Goal: Book appointment/travel/reservation

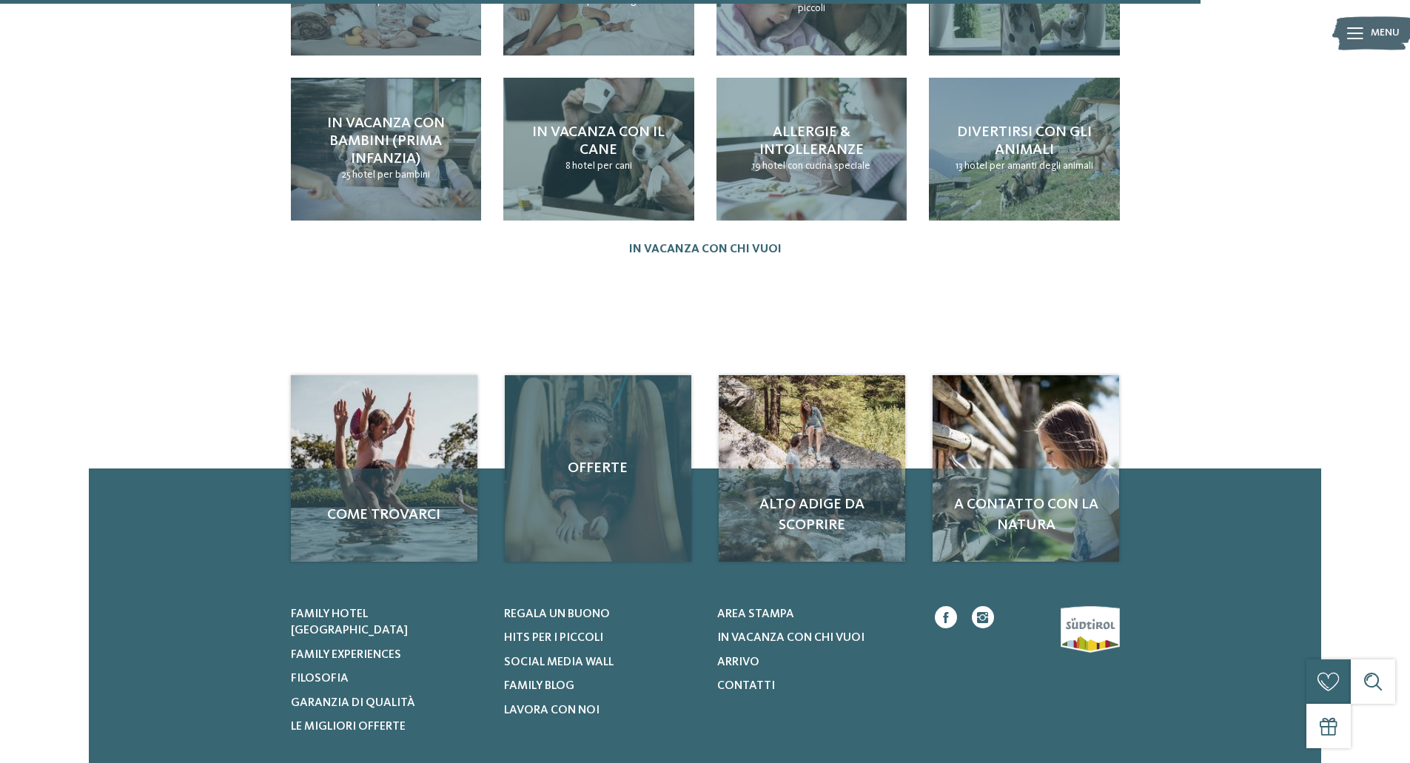
scroll to position [1555, 0]
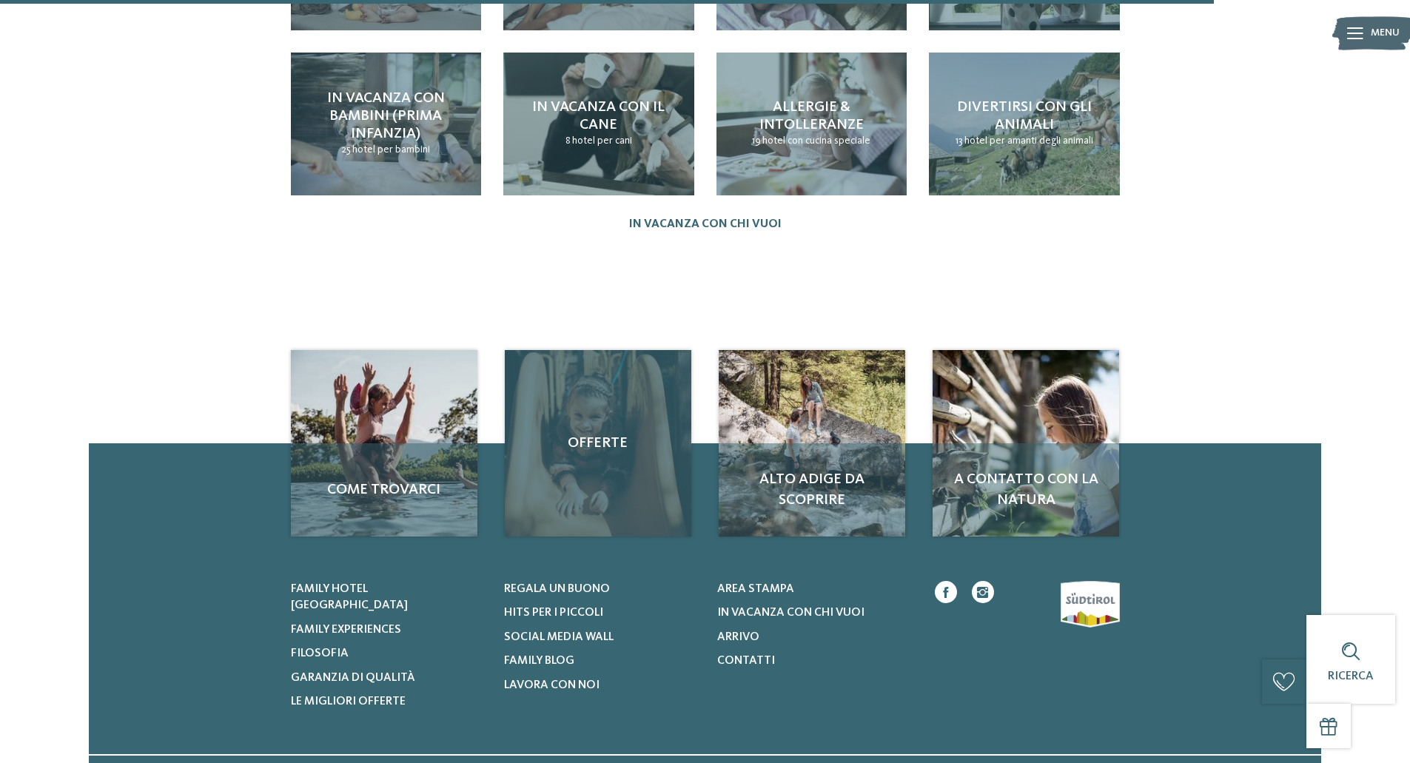
click at [609, 433] on span "Offerte" at bounding box center [598, 443] width 157 height 21
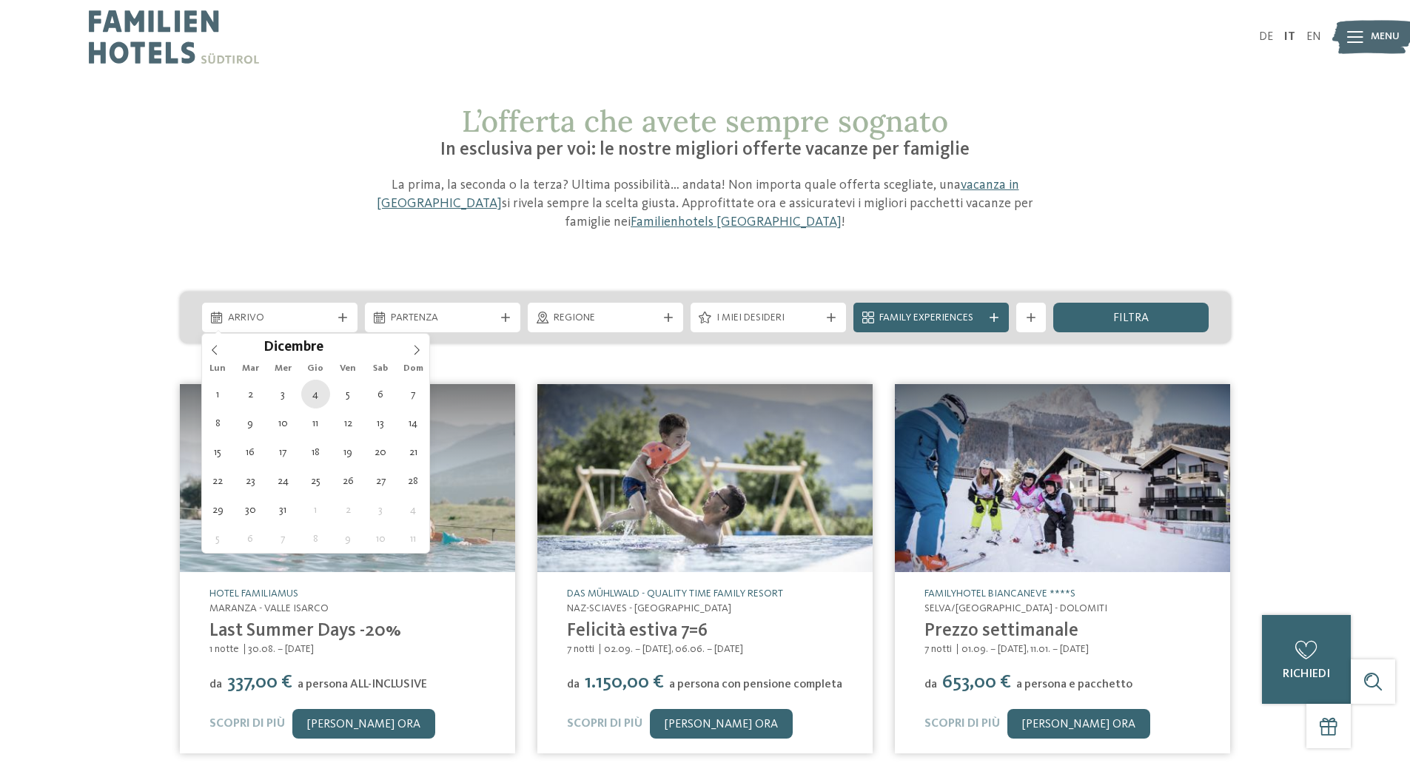
type div "[DATE]"
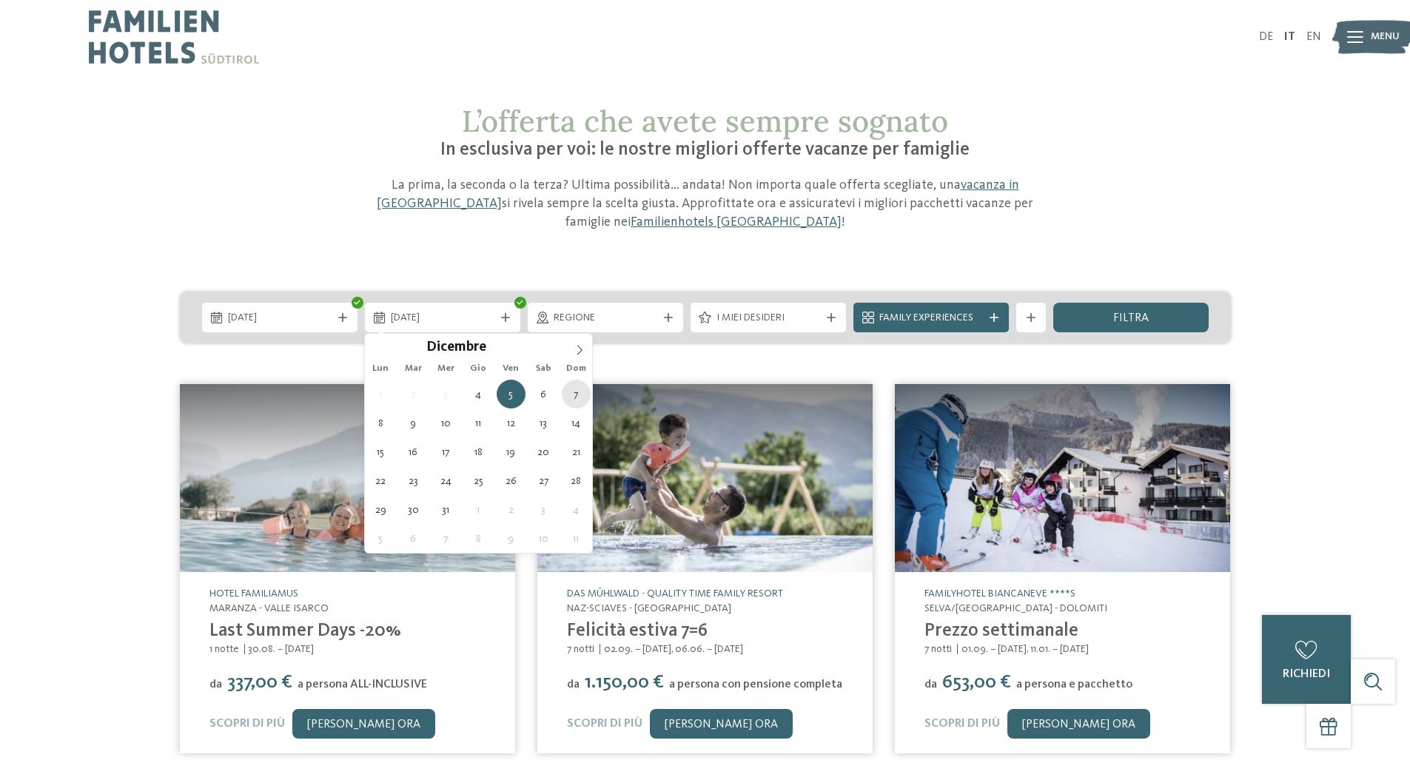
type div "[DATE]"
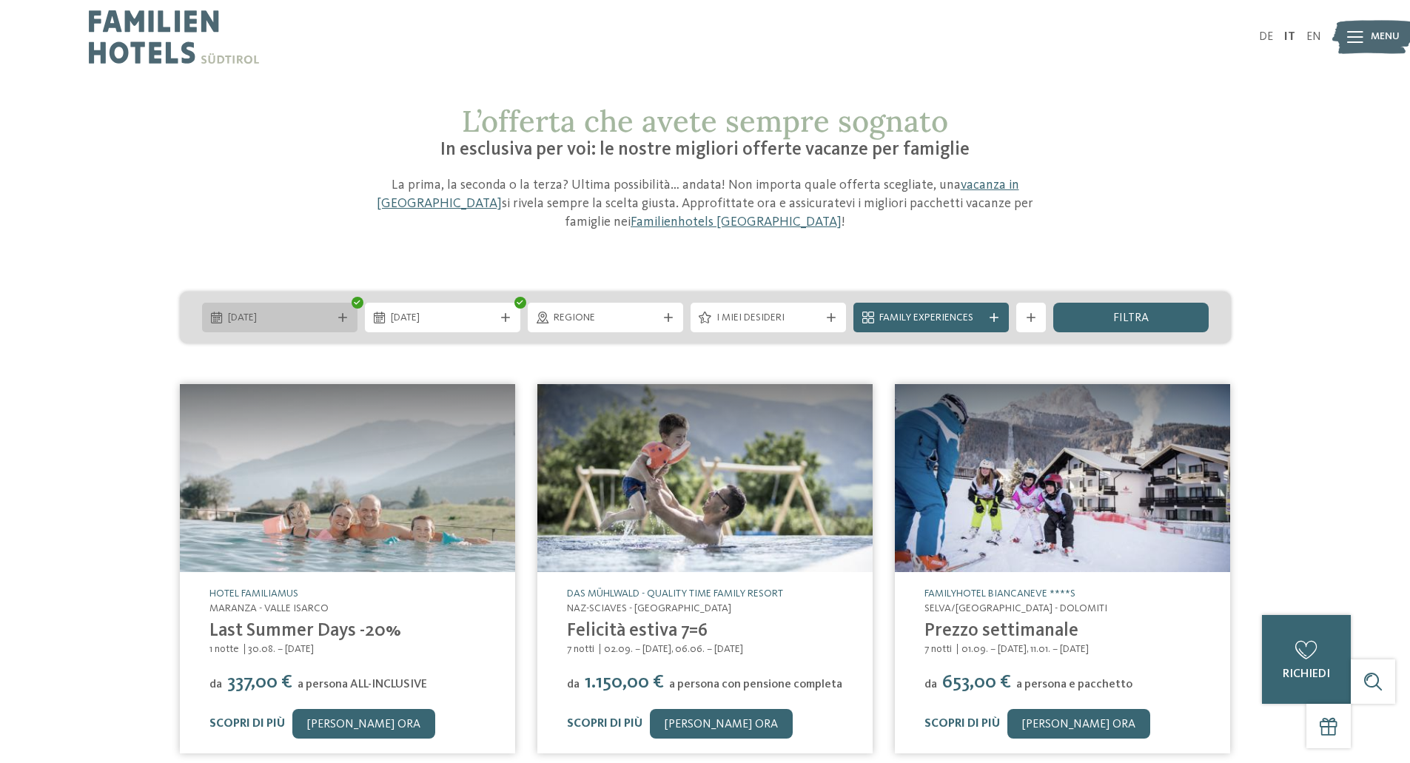
click at [344, 321] on icon at bounding box center [342, 317] width 9 height 9
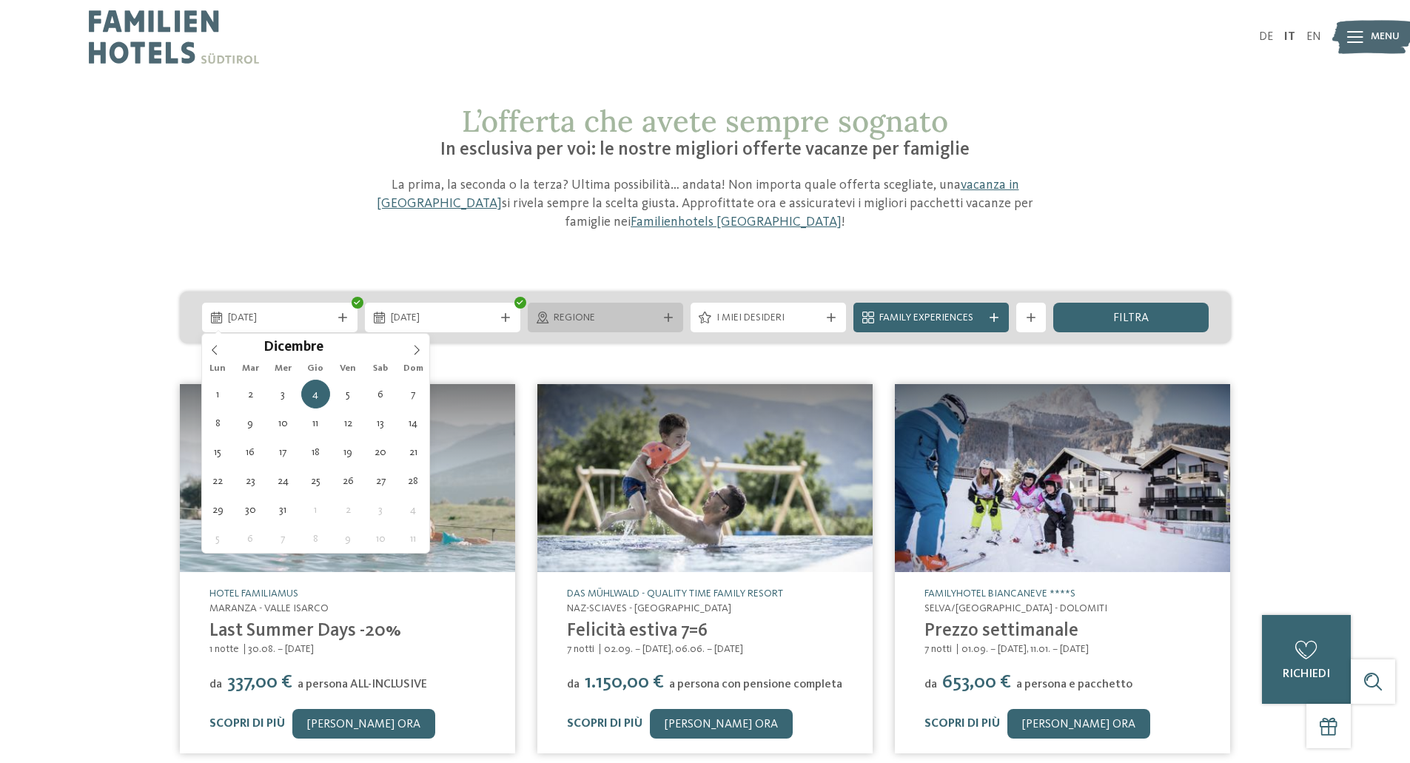
click at [615, 312] on span "Regione" at bounding box center [606, 318] width 104 height 15
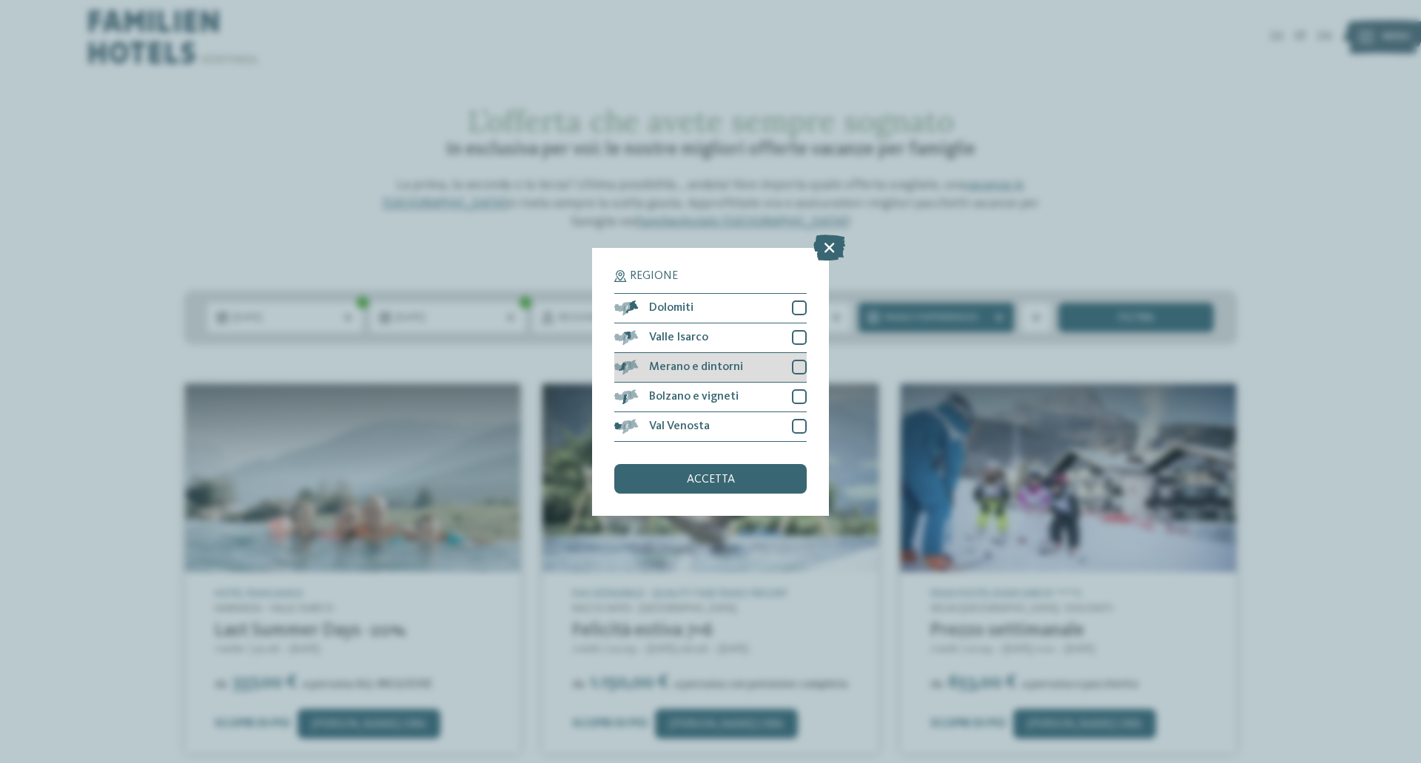
click at [800, 369] on div at bounding box center [799, 367] width 15 height 15
click at [728, 475] on span "accetta" at bounding box center [711, 480] width 48 height 12
